Goal: Task Accomplishment & Management: Use online tool/utility

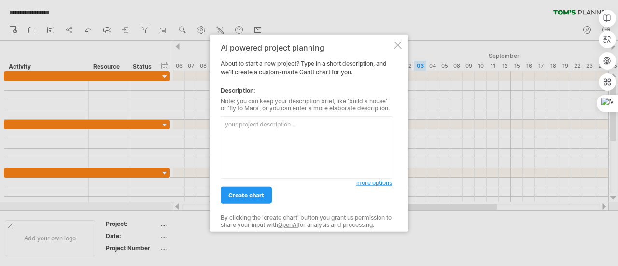
click at [274, 137] on textarea at bounding box center [306, 147] width 171 height 62
click at [243, 133] on textarea at bounding box center [306, 147] width 171 height 62
paste textarea "Lore Ipsu Dolo sitame 6.cons adipiscingelit seddoe 2.temp incidi、utla、etdo、magn…"
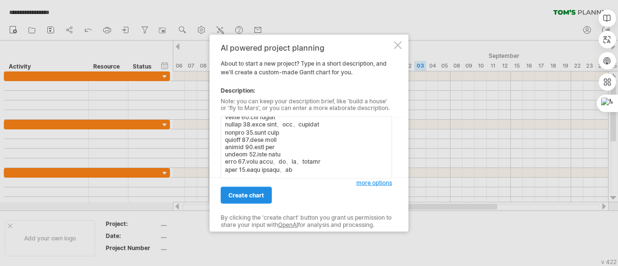
scroll to position [470, 0]
type textarea "Lore Ipsu Dolo sitame 0.cons adipiscingelit seddoe 9.temp incidi、utla、etdo、magn…"
click at [254, 196] on span "create chart" at bounding box center [246, 195] width 36 height 7
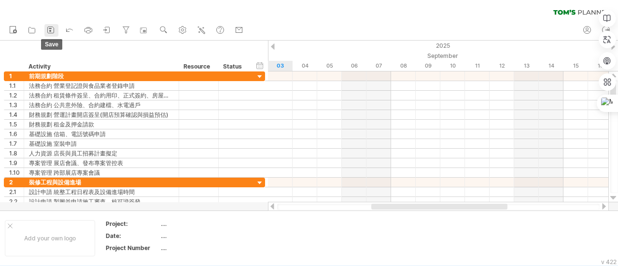
click at [51, 31] on icon at bounding box center [51, 30] width 10 height 10
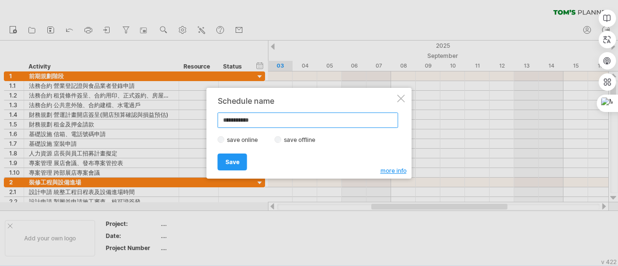
drag, startPoint x: 278, startPoint y: 117, endPoint x: 197, endPoint y: 111, distance: 81.9
click at [197, 111] on div "Trying to reach [DOMAIN_NAME] Connected again... 0% clear filter new 1" at bounding box center [309, 133] width 618 height 266
type input "**********"
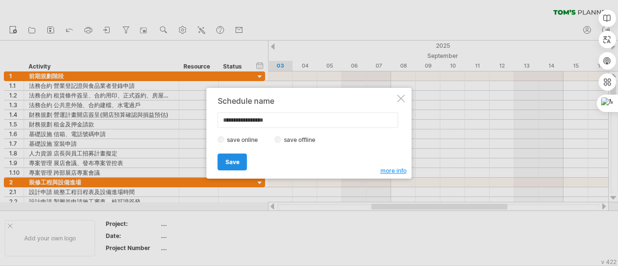
click at [227, 159] on span "Save" at bounding box center [233, 161] width 14 height 7
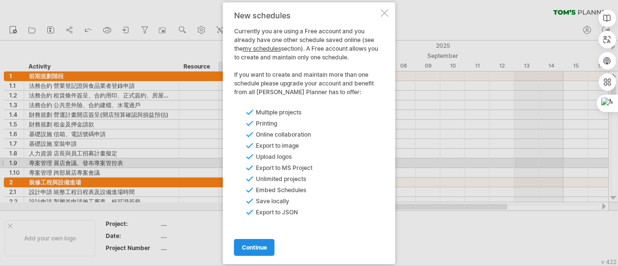
click at [246, 247] on span "continue" at bounding box center [254, 247] width 25 height 7
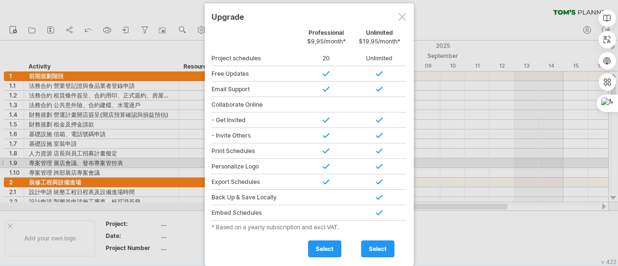
click at [246, 224] on div "* Based on a yearly subscription and excl VAT." at bounding box center [310, 227] width 196 height 7
click at [404, 14] on div at bounding box center [403, 17] width 8 height 8
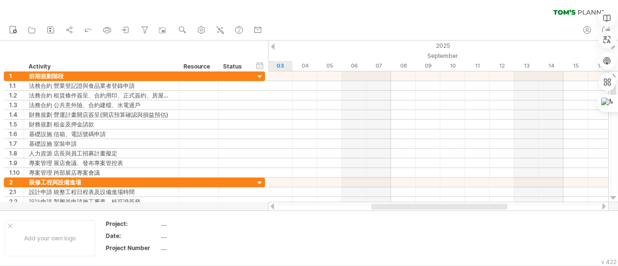
click at [576, 15] on div "clear filter reapply filter" at bounding box center [309, 10] width 618 height 20
click at [14, 27] on rect at bounding box center [13, 30] width 6 height 7
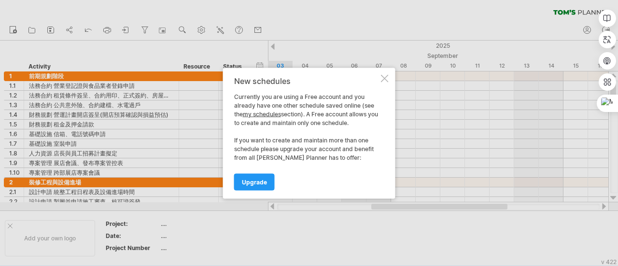
click at [386, 80] on div at bounding box center [385, 78] width 8 height 8
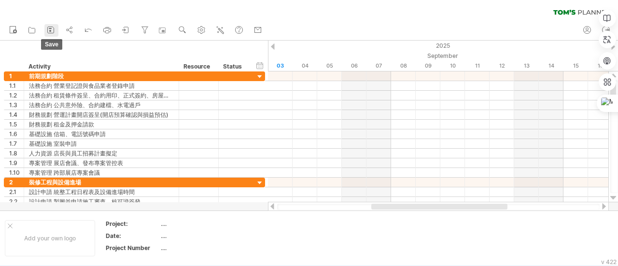
click at [48, 32] on icon at bounding box center [51, 30] width 6 height 6
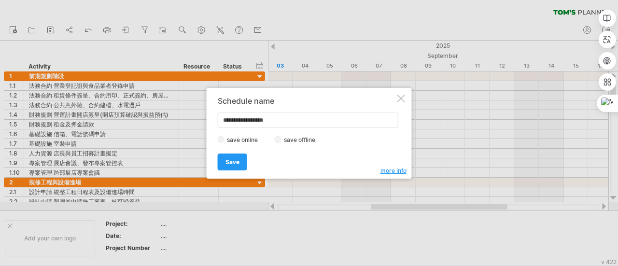
click at [228, 154] on link "Save" at bounding box center [232, 162] width 29 height 17
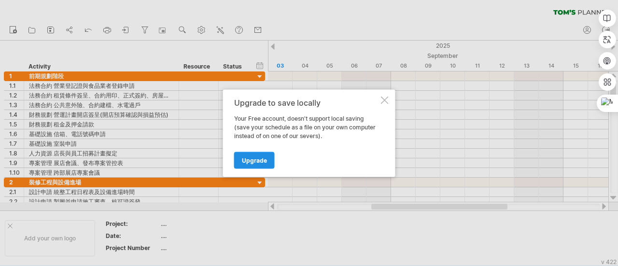
click at [248, 158] on span "Upgrade" at bounding box center [254, 160] width 25 height 7
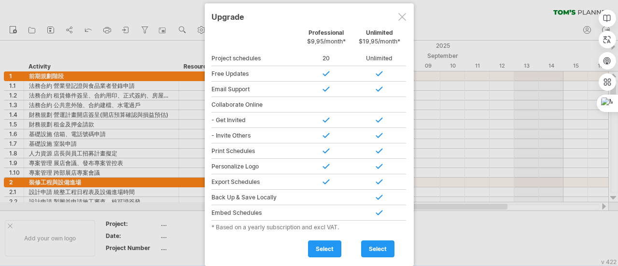
click at [401, 16] on div at bounding box center [403, 17] width 8 height 8
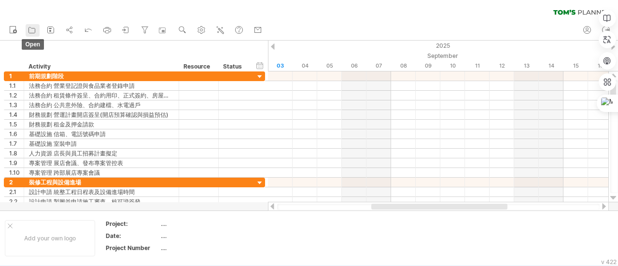
click at [39, 29] on link "open" at bounding box center [33, 30] width 14 height 13
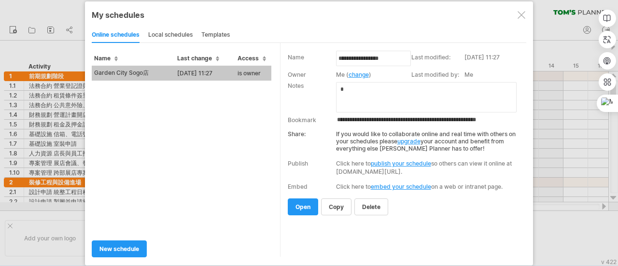
click at [194, 71] on td "[DATE] 11:27" at bounding box center [205, 73] width 60 height 15
click at [195, 70] on div "Trying to reach [DOMAIN_NAME] Connected again... 0% clear filter new 1" at bounding box center [309, 133] width 618 height 266
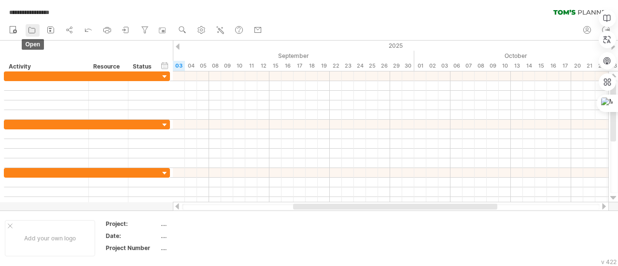
click at [35, 26] on icon at bounding box center [32, 30] width 10 height 10
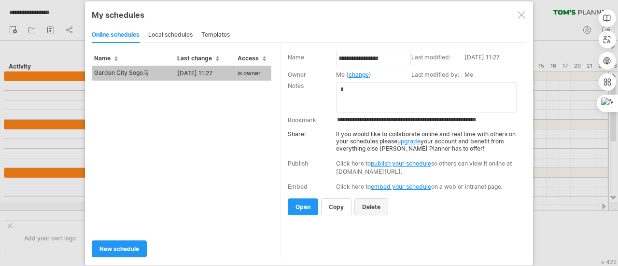
click at [369, 204] on span "delete" at bounding box center [371, 206] width 18 height 7
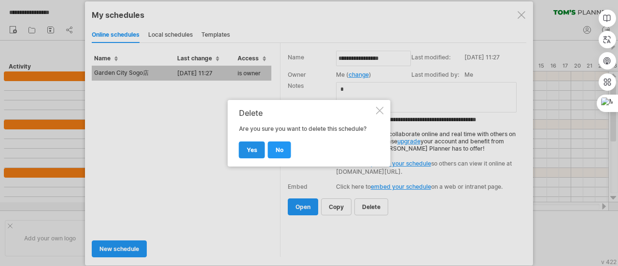
click at [256, 148] on span "yes" at bounding box center [252, 149] width 11 height 7
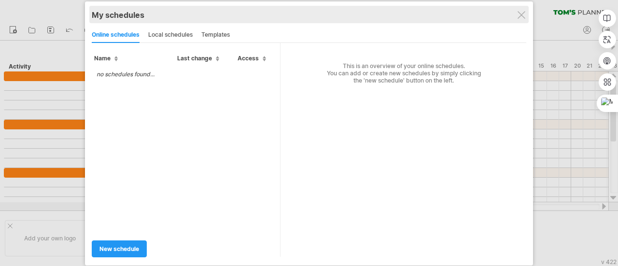
click at [527, 14] on div "My schedules share/collaborate online" at bounding box center [309, 14] width 435 height 17
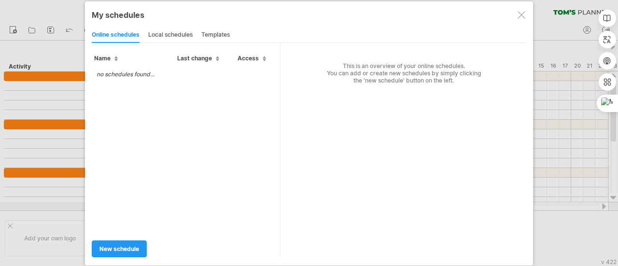
click at [522, 14] on div at bounding box center [522, 15] width 8 height 8
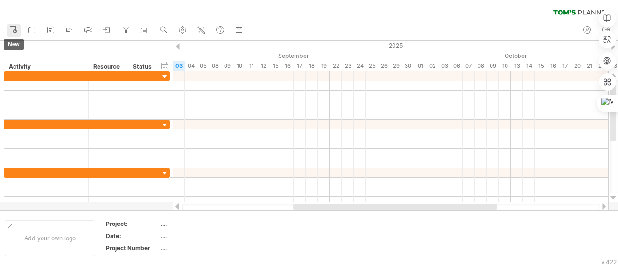
click at [15, 29] on icon at bounding box center [13, 30] width 10 height 10
click at [33, 26] on icon at bounding box center [32, 30] width 10 height 10
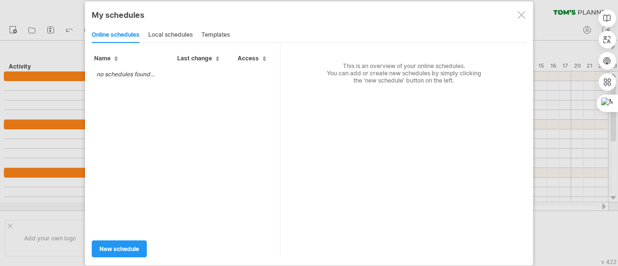
click at [132, 71] on td "no schedules found..." at bounding box center [126, 74] width 68 height 17
click at [521, 14] on div at bounding box center [522, 15] width 8 height 8
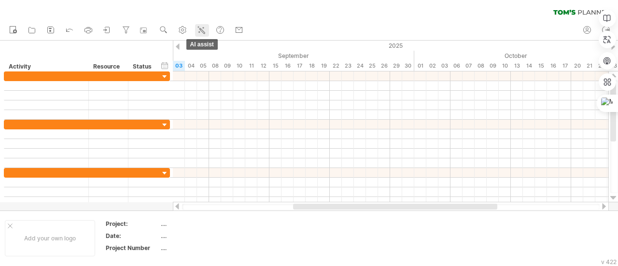
click at [205, 31] on icon at bounding box center [202, 30] width 5 height 5
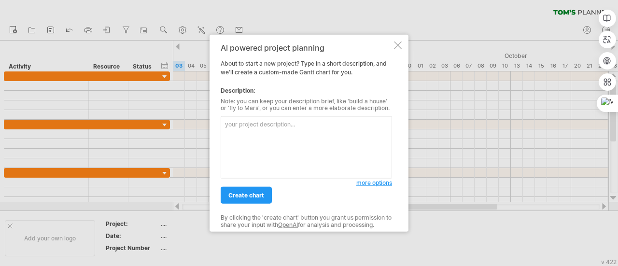
click at [283, 150] on textarea at bounding box center [306, 147] width 171 height 62
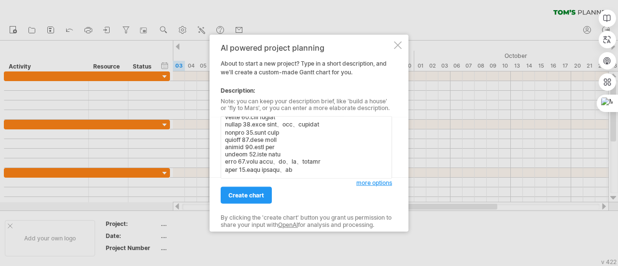
scroll to position [470, 0]
type textarea "Lore Ipsu Dolo sitame 0.cons adipiscingelit seddoe 9.temp incidi、utla、etdo、magn…"
click at [246, 190] on link "create chart" at bounding box center [246, 195] width 51 height 17
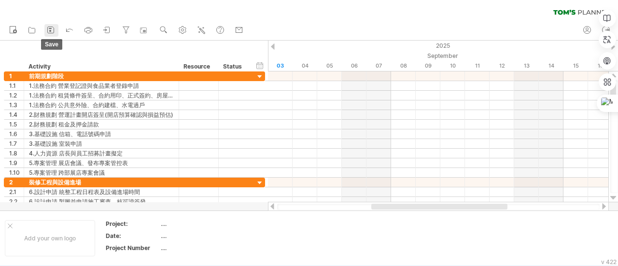
click at [50, 29] on icon at bounding box center [51, 30] width 10 height 10
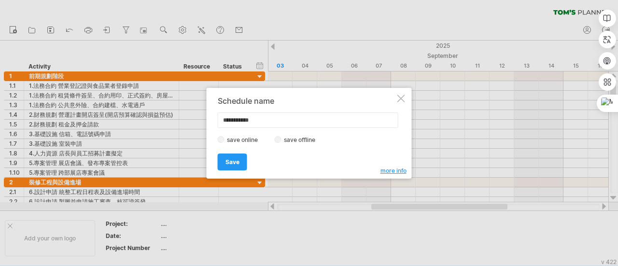
drag, startPoint x: 274, startPoint y: 121, endPoint x: 101, endPoint y: 98, distance: 175.0
click at [101, 98] on div "Trying to reach [DOMAIN_NAME] Connected again... 0% clear filter new 1" at bounding box center [309, 133] width 618 height 266
type input "**********"
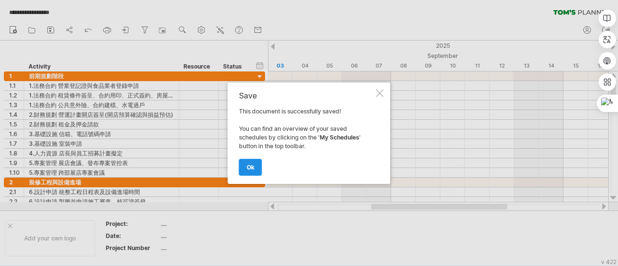
click at [257, 168] on link "ok" at bounding box center [250, 167] width 23 height 17
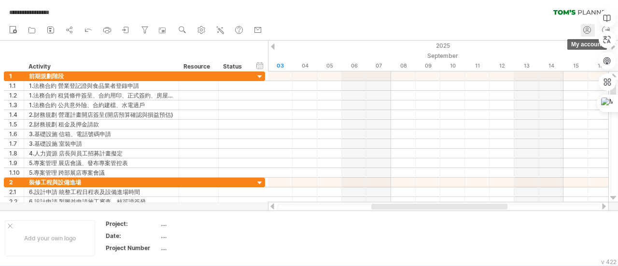
click at [586, 26] on icon at bounding box center [588, 30] width 10 height 10
type input "**********"
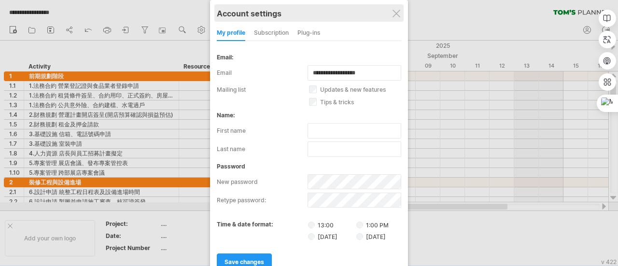
click at [397, 7] on div "Account settings" at bounding box center [309, 12] width 185 height 17
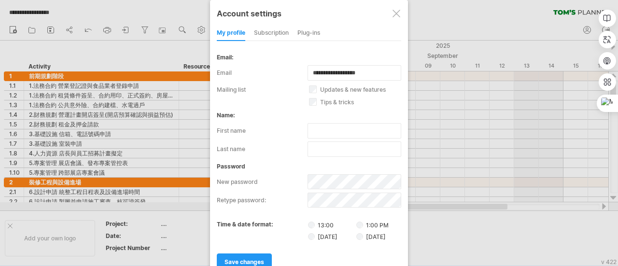
click at [397, 15] on div at bounding box center [397, 14] width 8 height 8
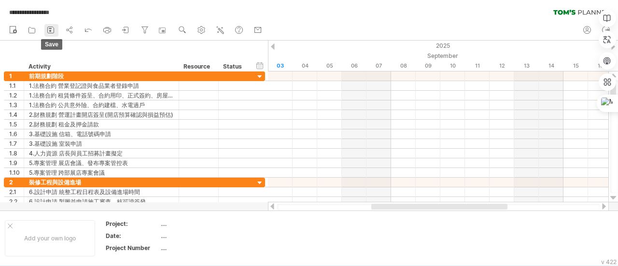
click at [56, 31] on icon at bounding box center [51, 30] width 10 height 10
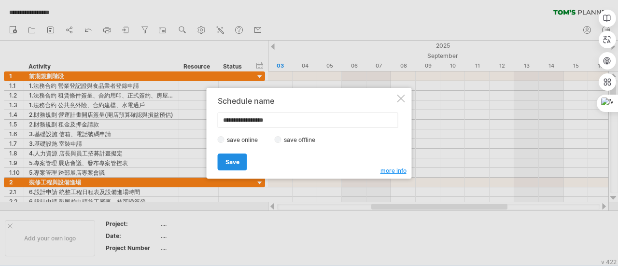
click at [237, 159] on span "Save" at bounding box center [233, 161] width 14 height 7
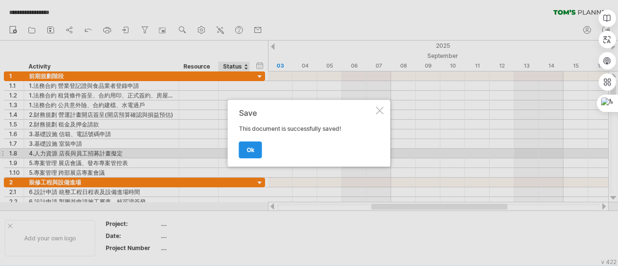
click at [245, 153] on link "ok" at bounding box center [250, 150] width 23 height 17
